Goal: Transaction & Acquisition: Purchase product/service

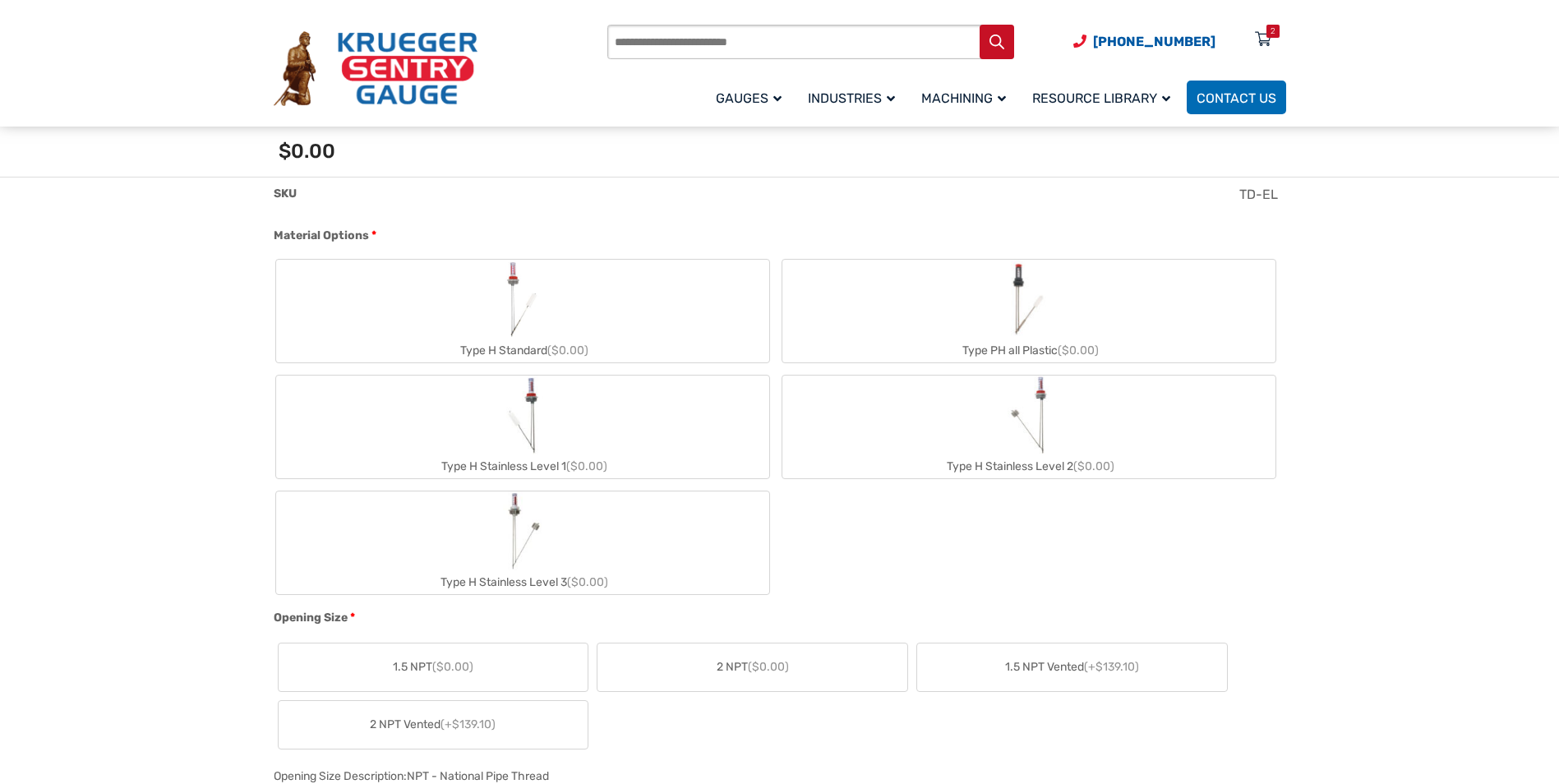
scroll to position [657, 0]
click at [436, 530] on label "Type H Stainless Level 3 ($0.00)" at bounding box center [522, 540] width 493 height 103
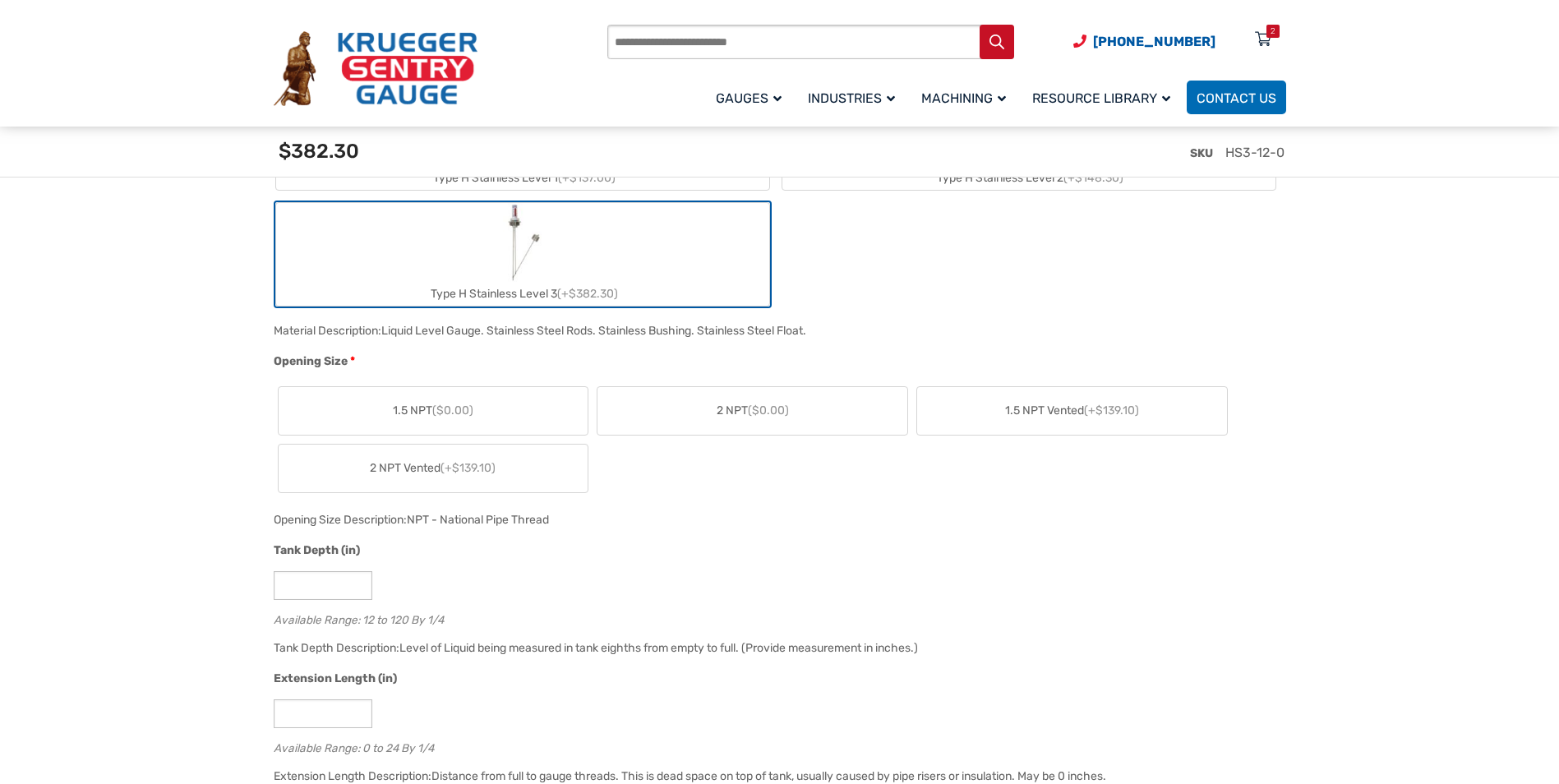
scroll to position [986, 0]
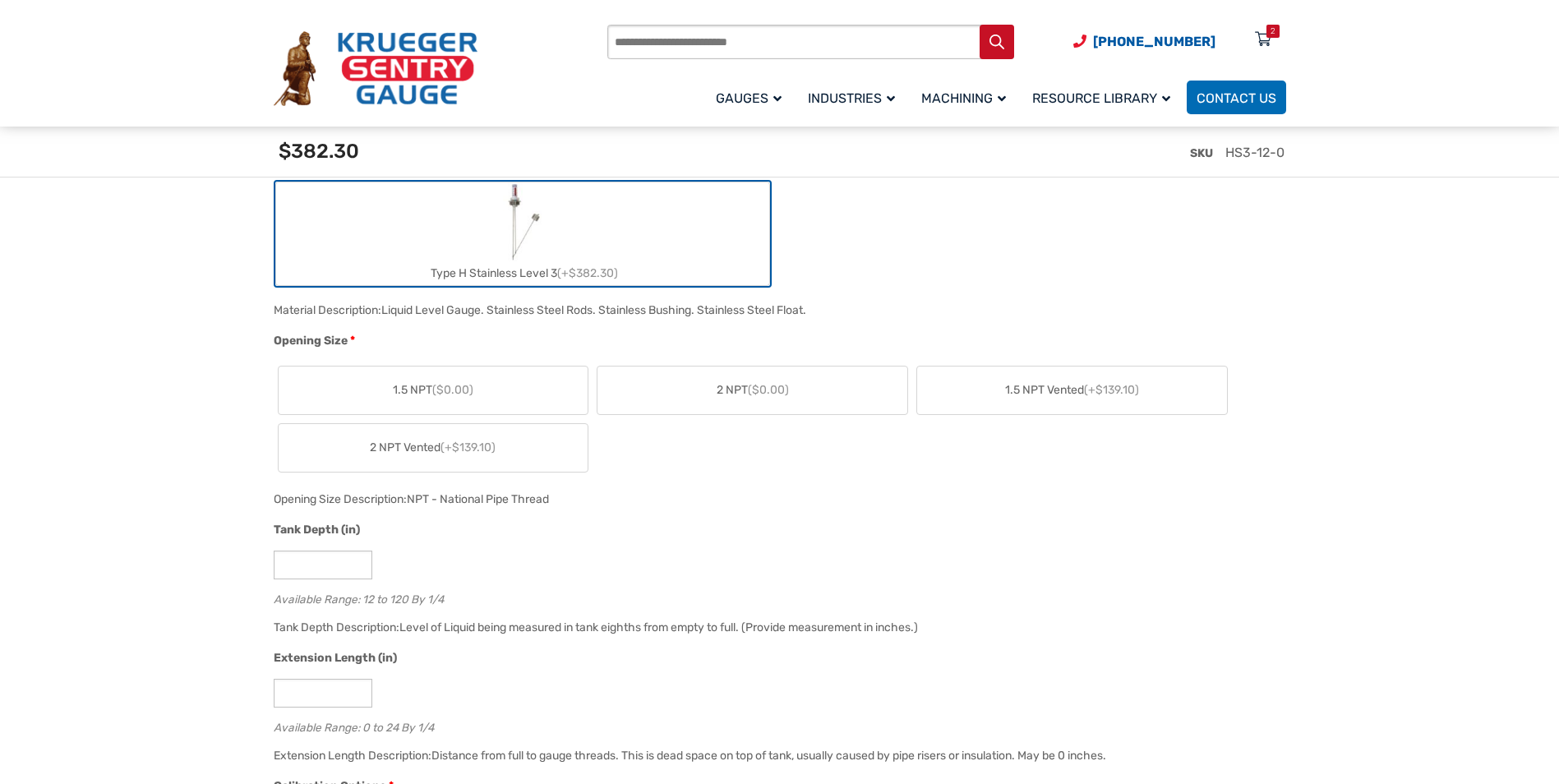
click at [794, 378] on label "2 NPT ($0.00)" at bounding box center [751, 390] width 309 height 48
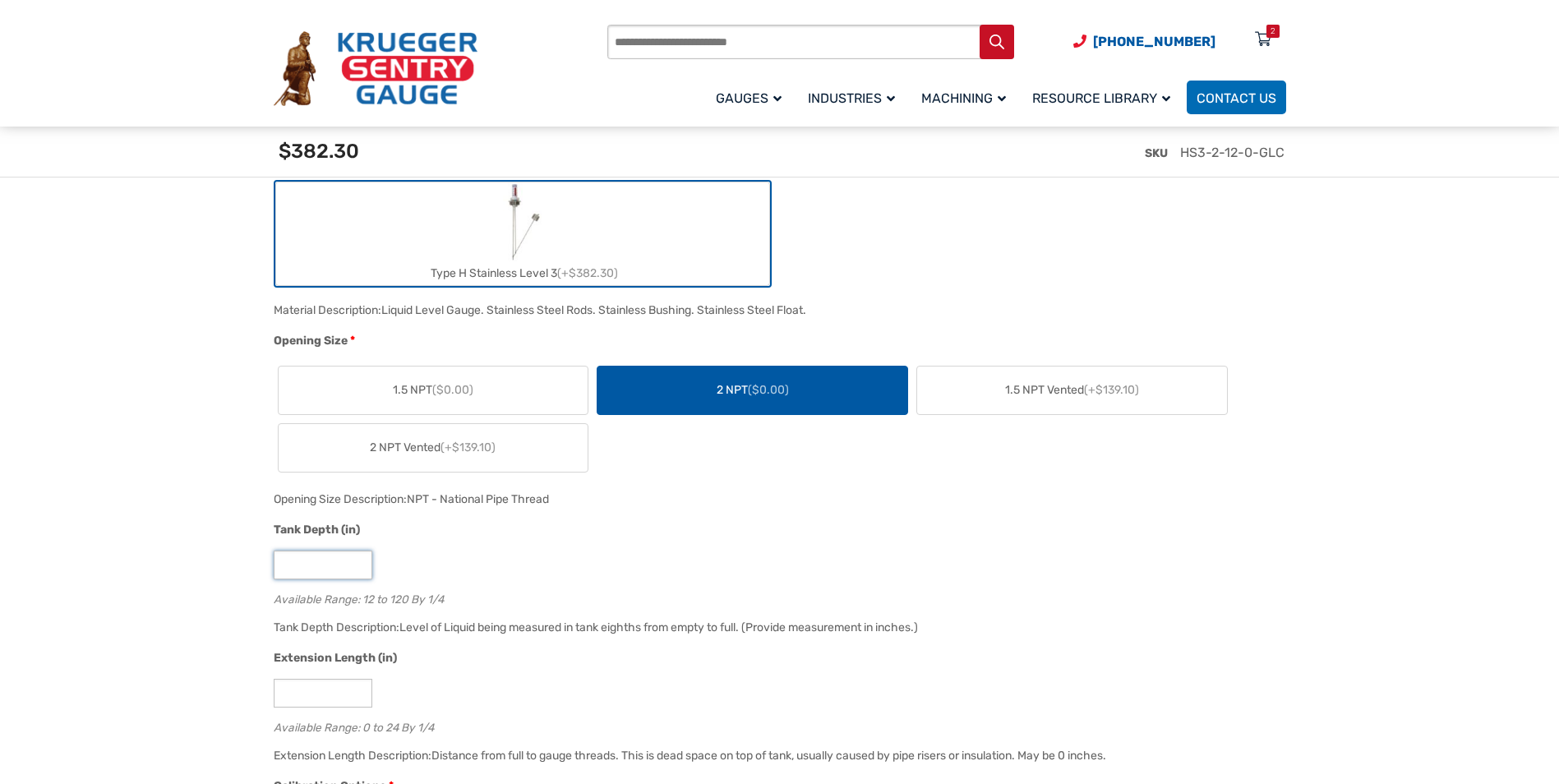
click at [336, 567] on input "**" at bounding box center [322, 564] width 98 height 29
drag, startPoint x: 343, startPoint y: 567, endPoint x: 149, endPoint y: 459, distance: 222.0
type input "**"
click at [311, 706] on input "*" at bounding box center [322, 692] width 98 height 29
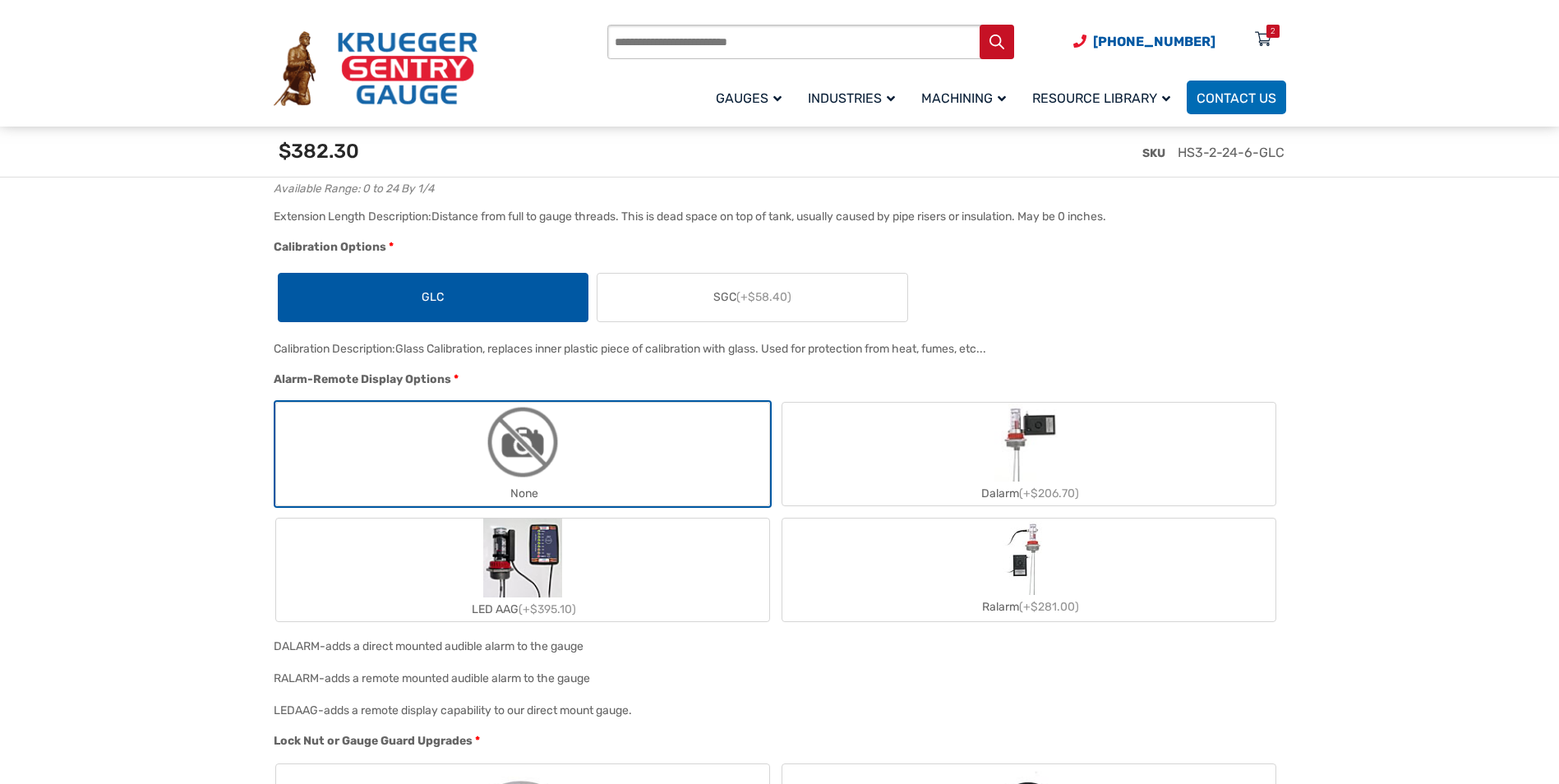
scroll to position [1561, 0]
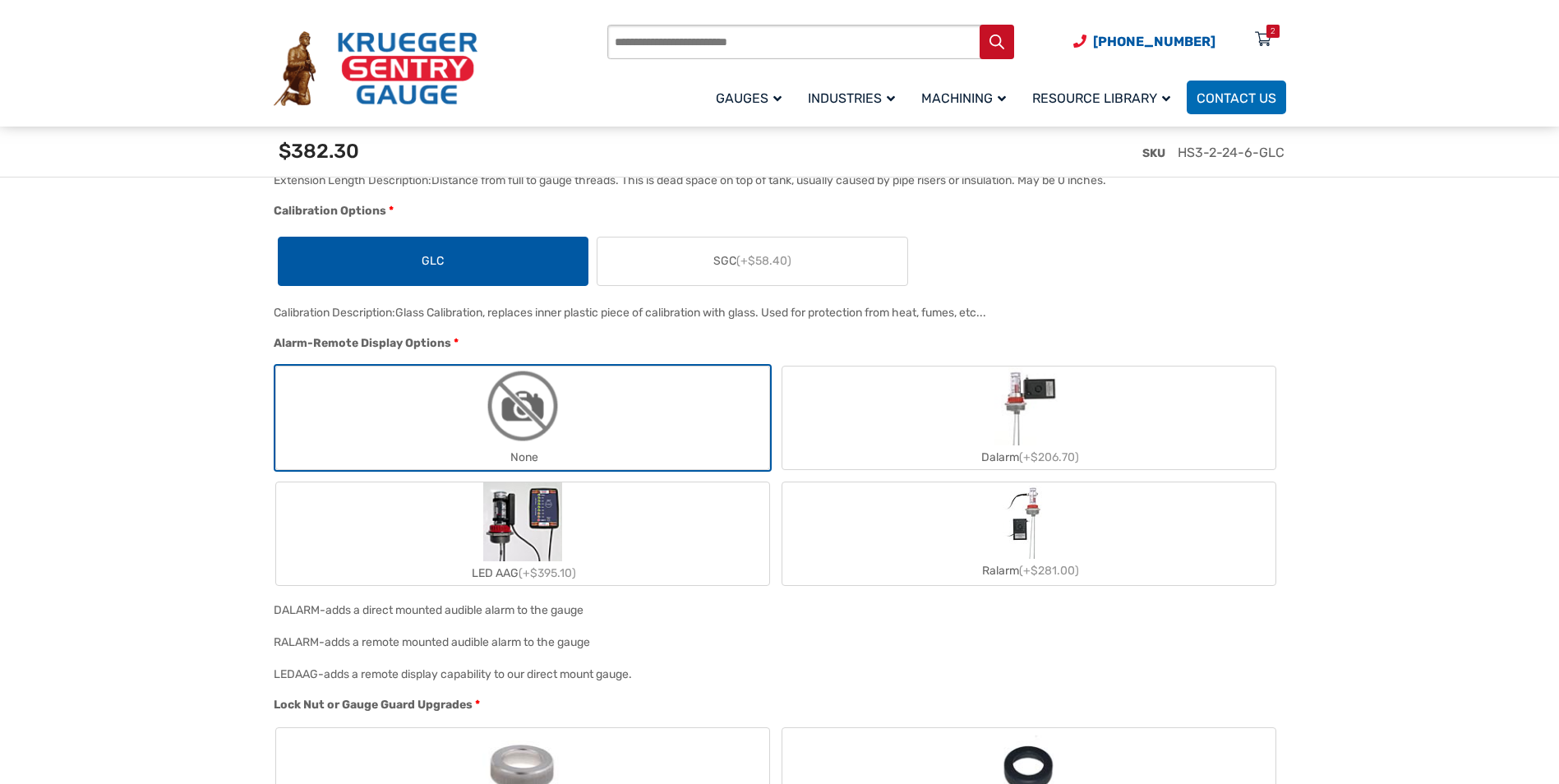
type input "*"
click at [479, 412] on label "None" at bounding box center [522, 418] width 493 height 103
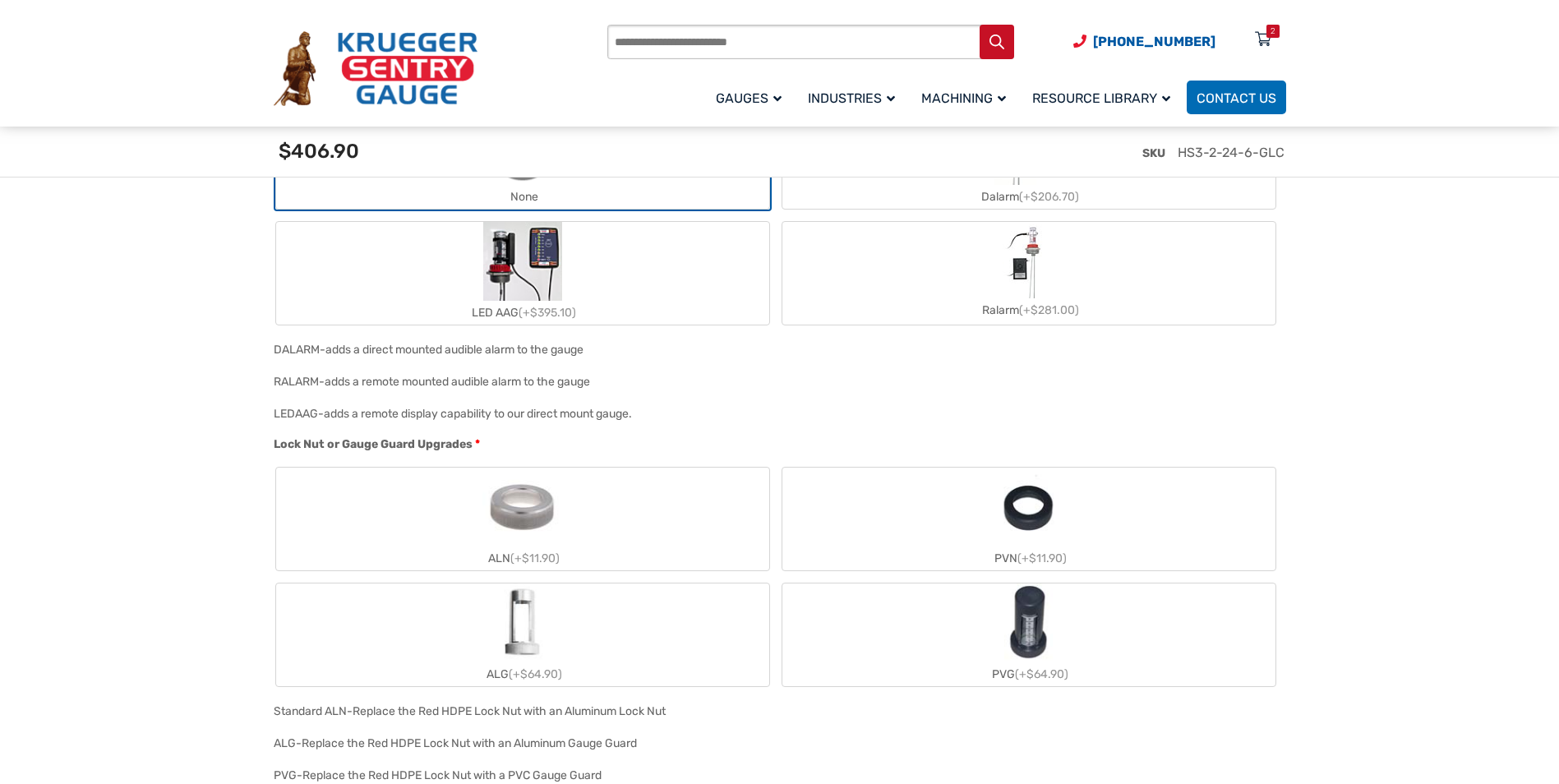
scroll to position [1889, 0]
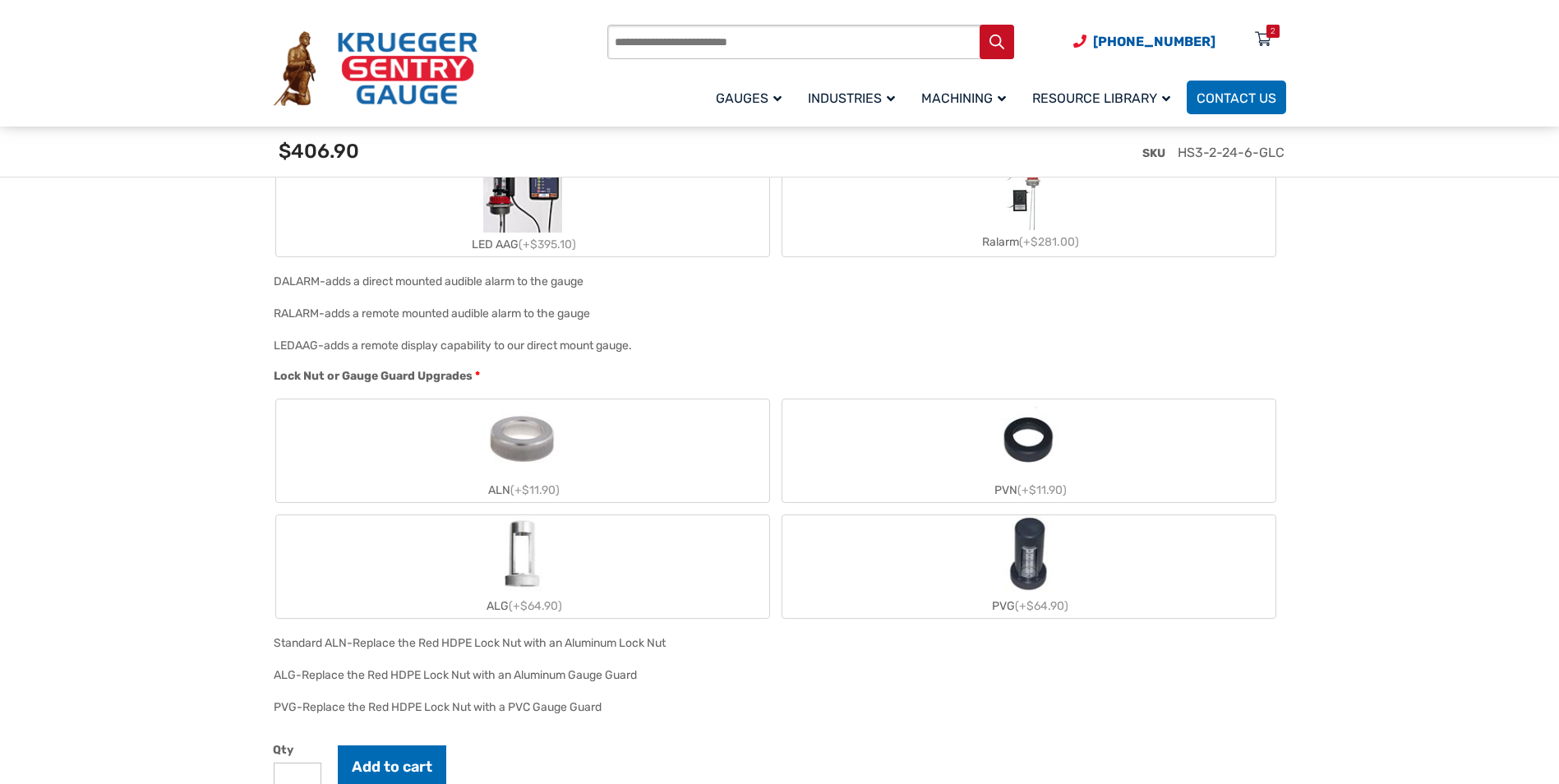
click at [642, 449] on label "ALN (+$11.90)" at bounding box center [522, 450] width 493 height 103
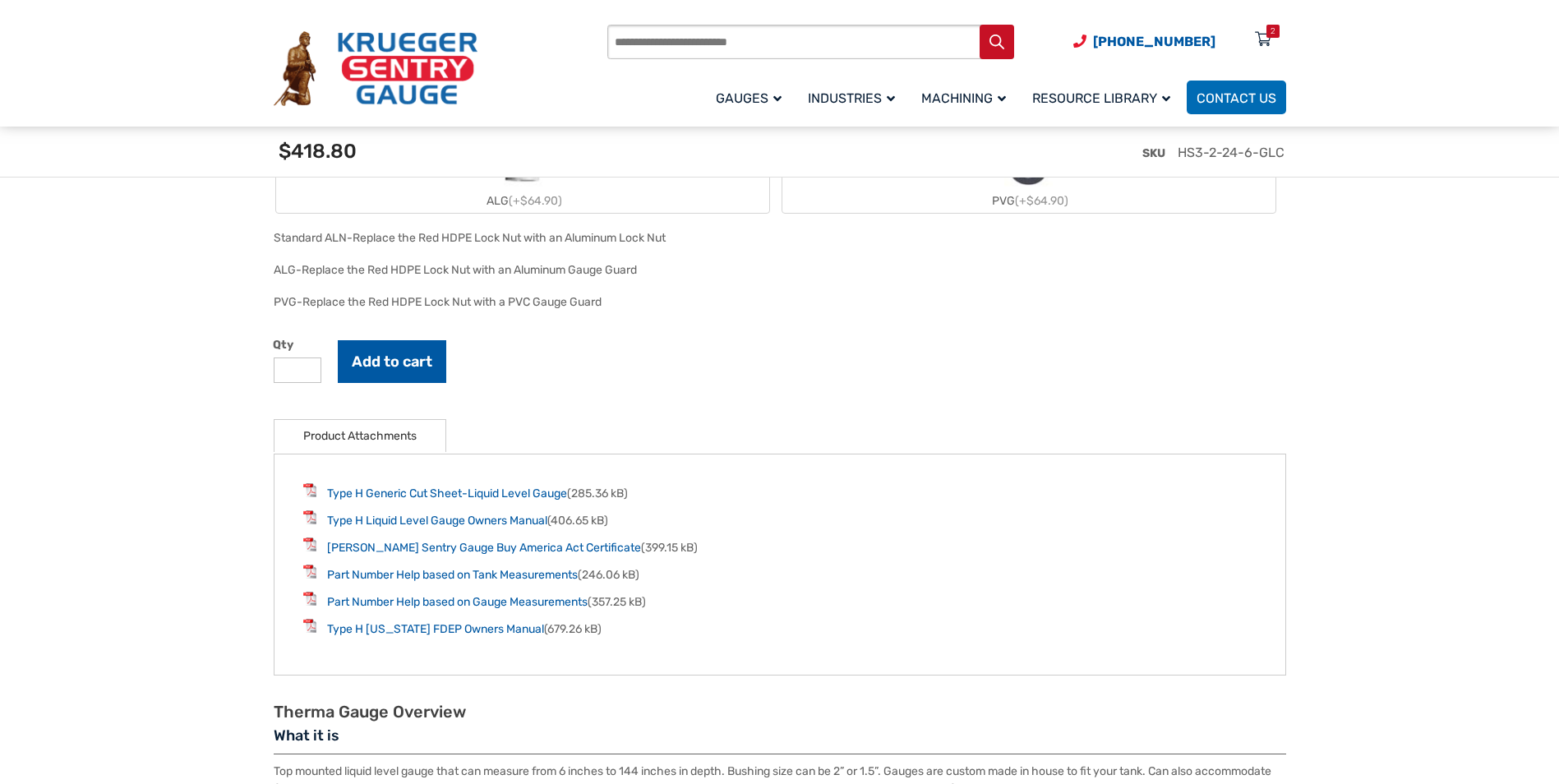
scroll to position [2300, 0]
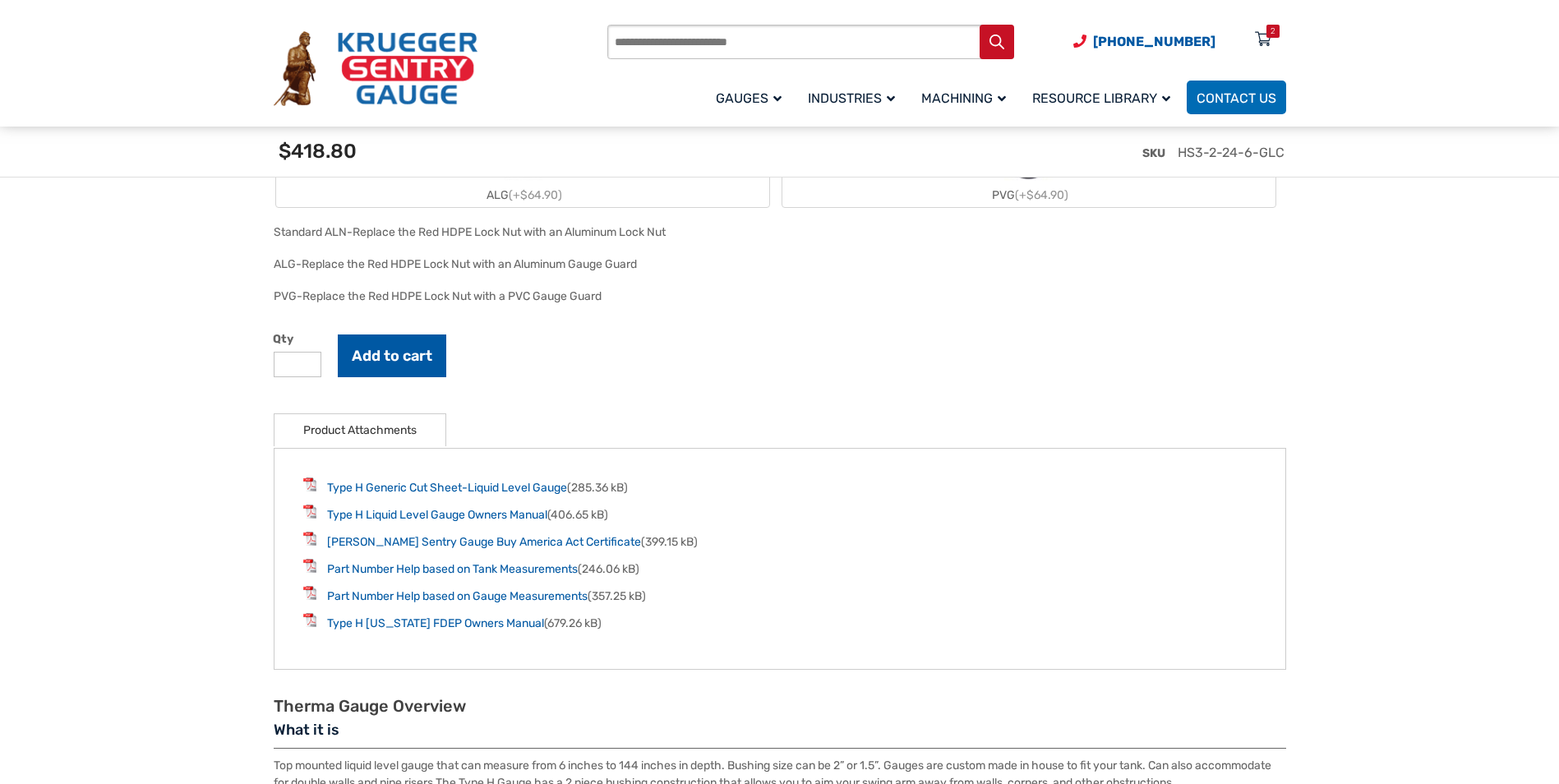
click at [384, 349] on button "Add to cart" at bounding box center [392, 356] width 108 height 43
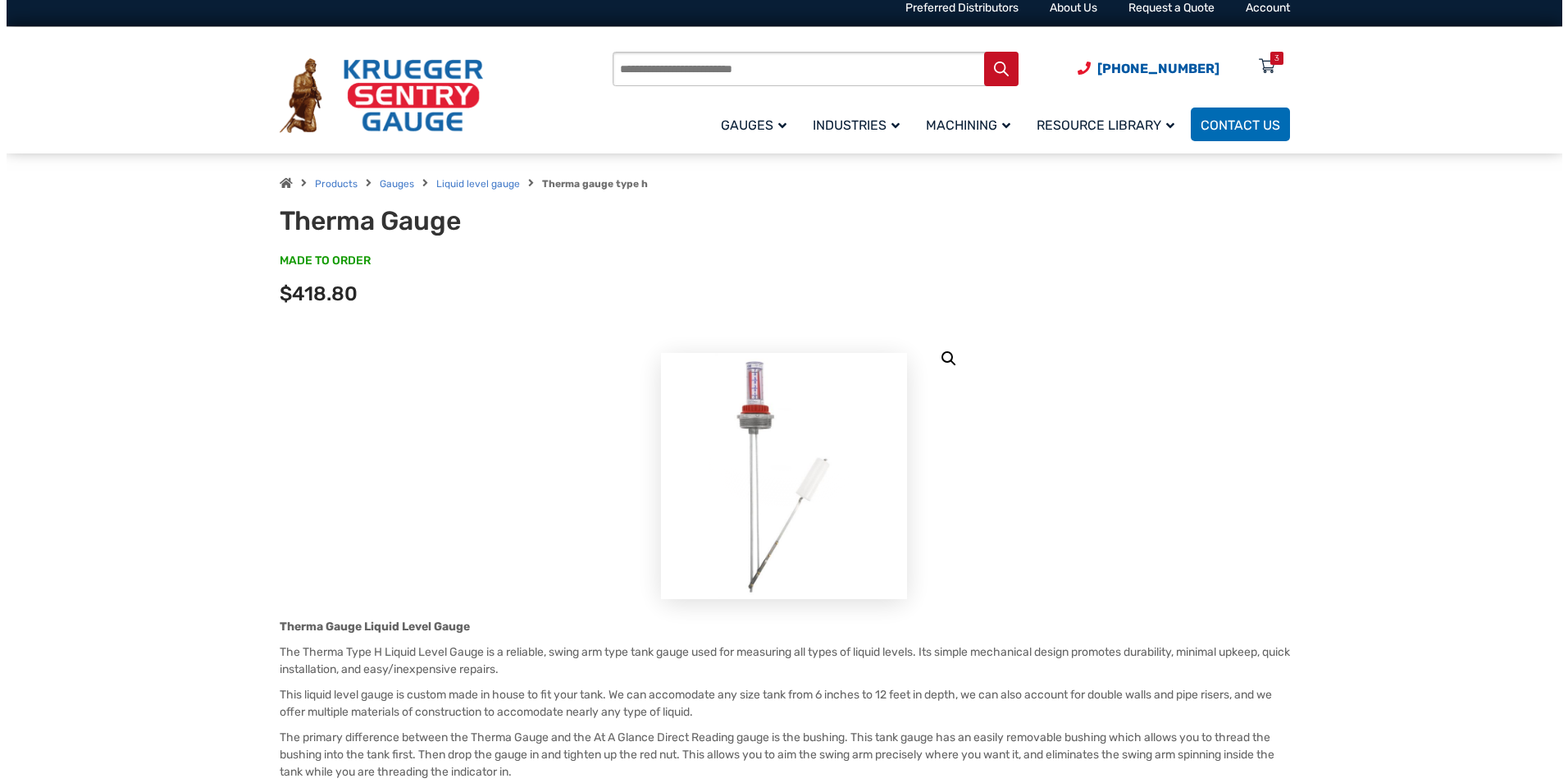
scroll to position [0, 0]
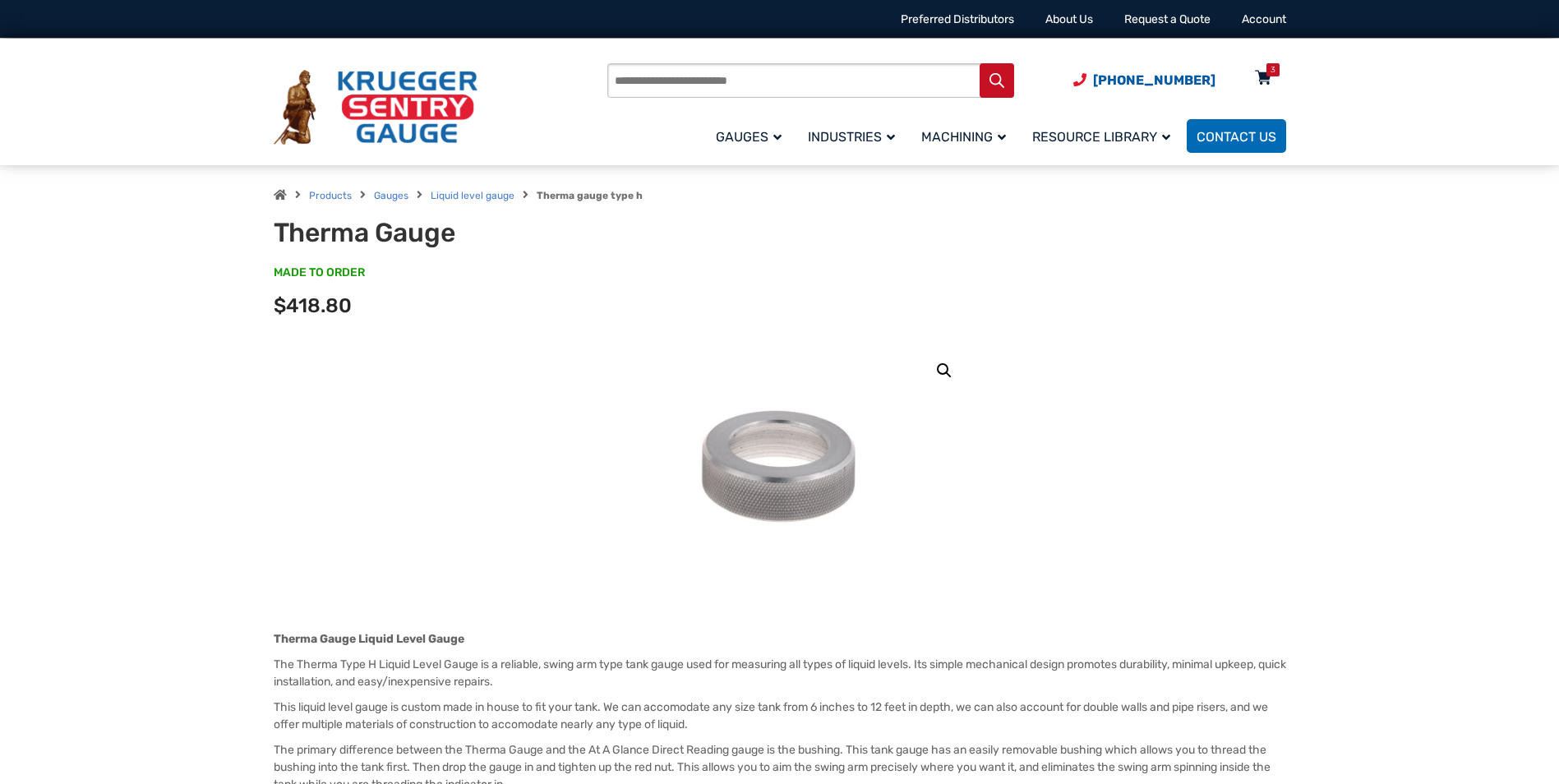
click at [1266, 68] on div "3" at bounding box center [1273, 70] width 13 height 13
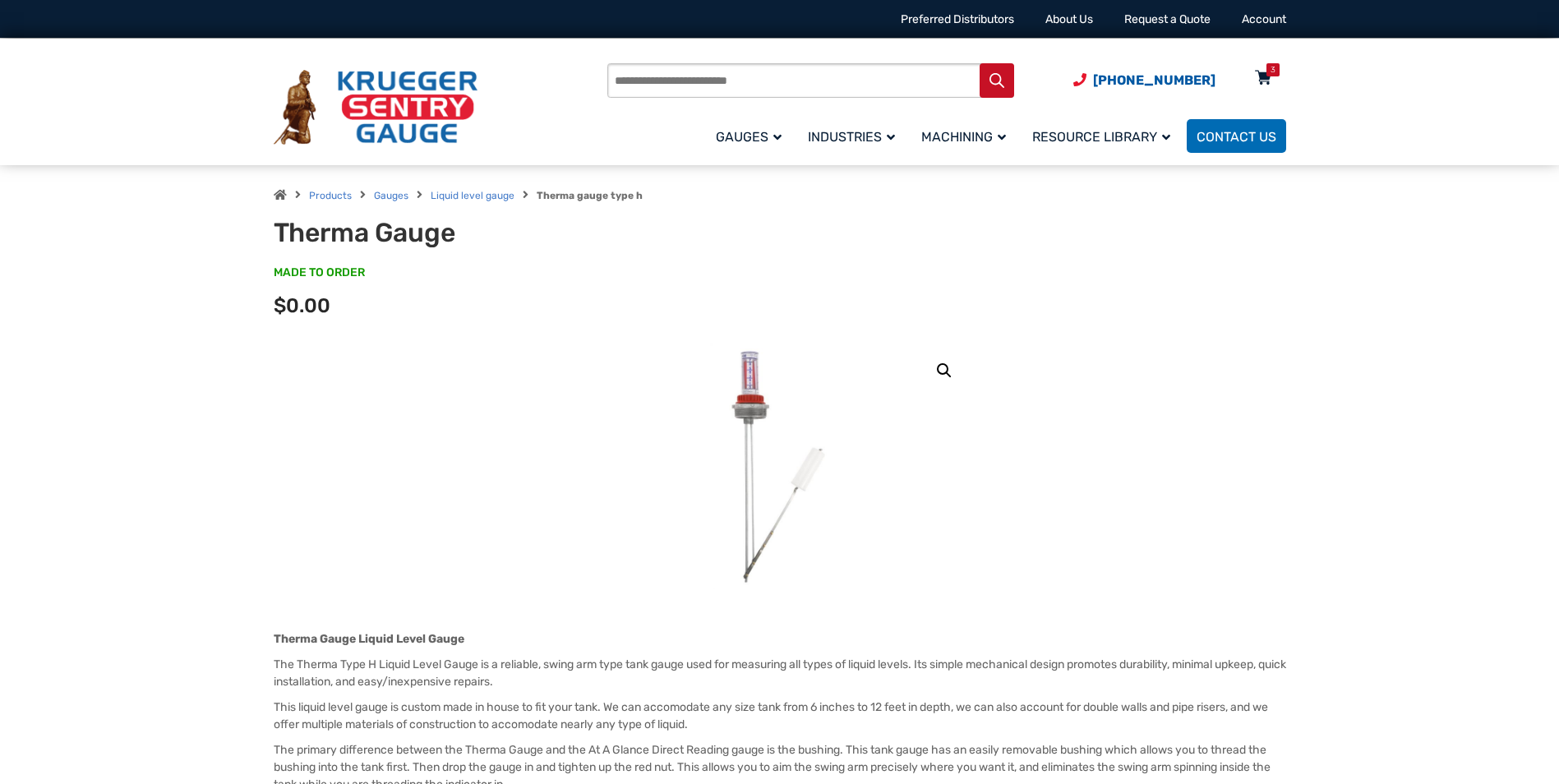
click at [1269, 78] on icon at bounding box center [1263, 78] width 17 height 26
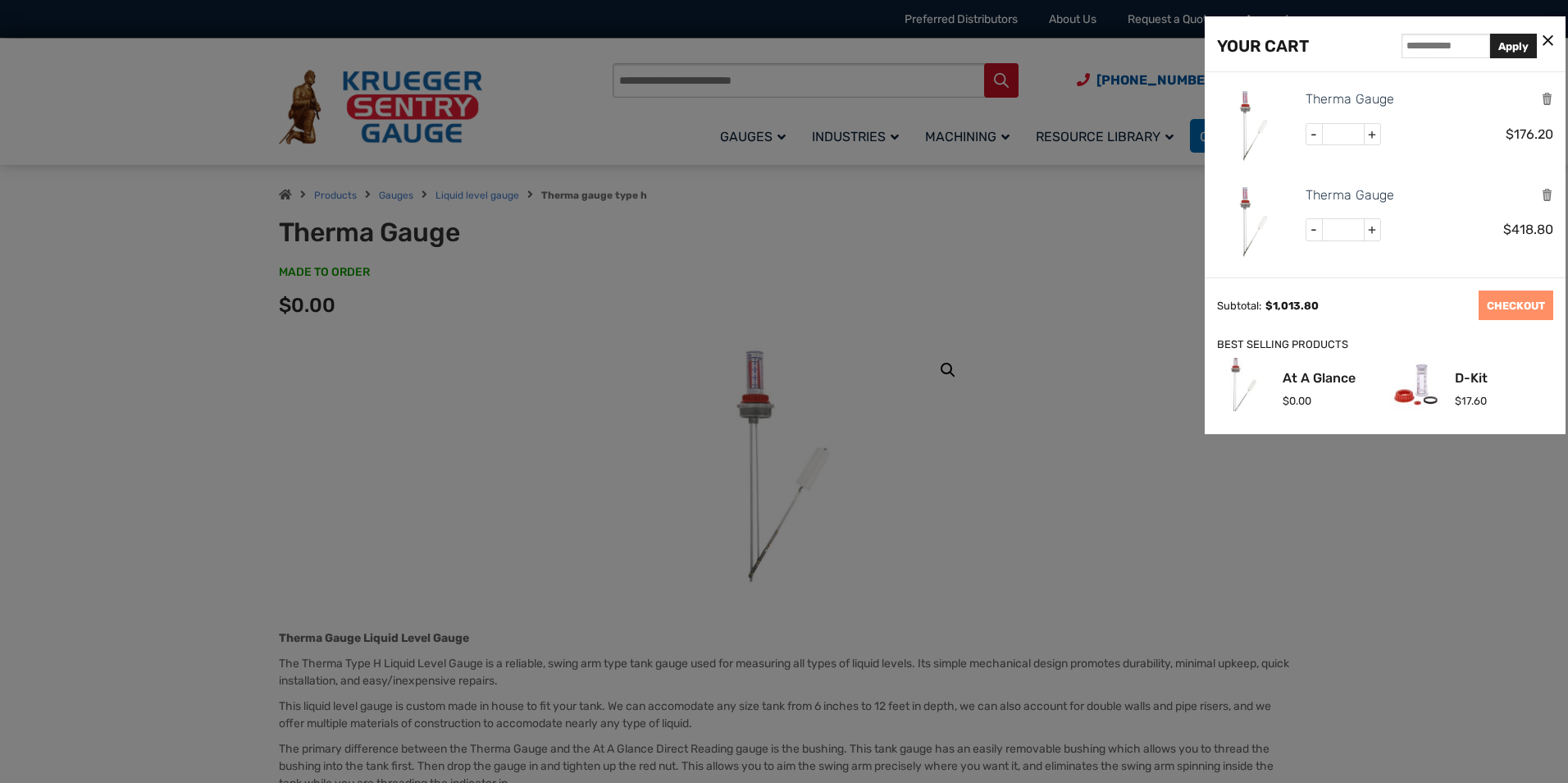
click at [570, 380] on div at bounding box center [784, 391] width 1568 height 783
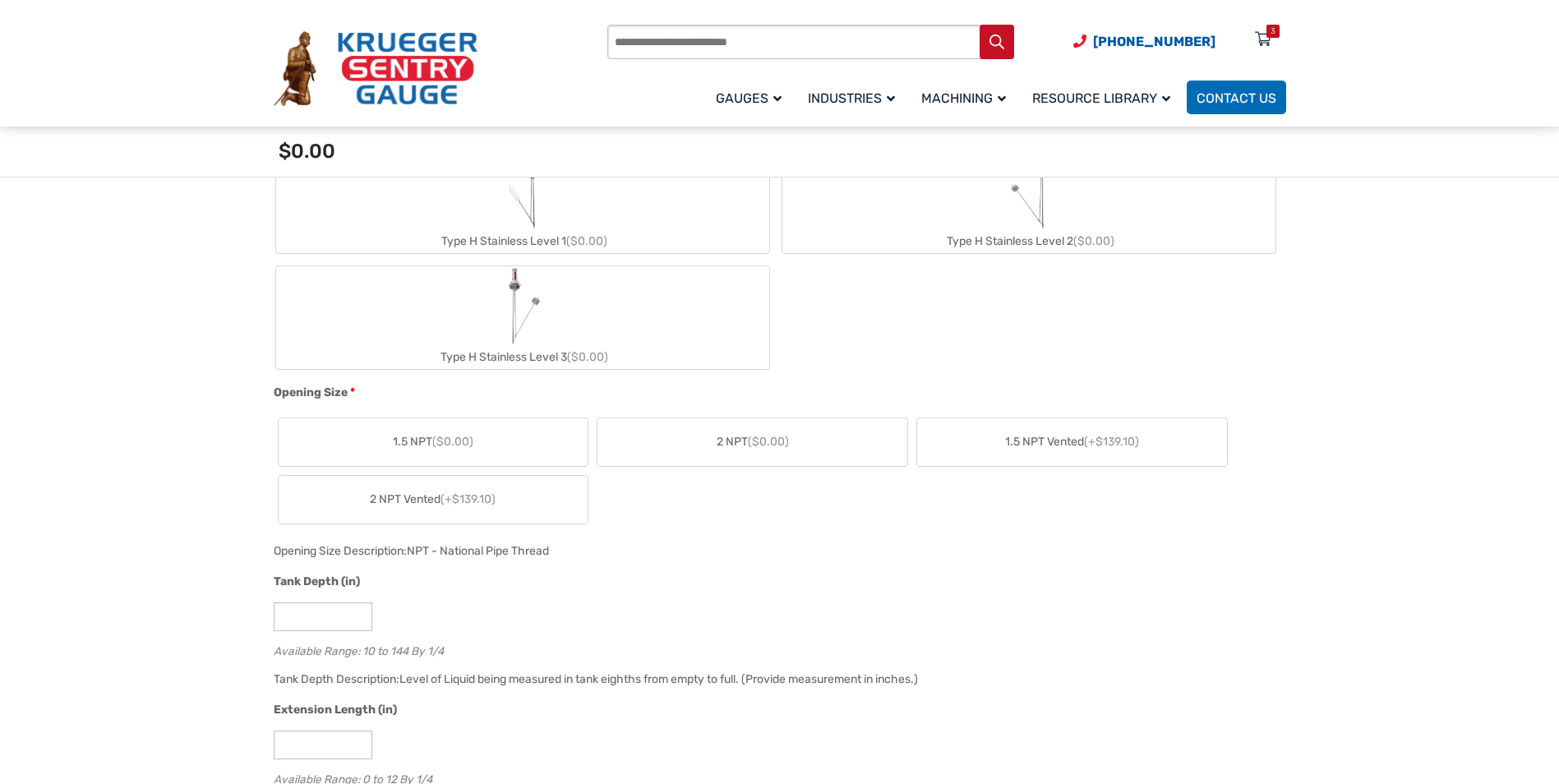
scroll to position [986, 0]
